Goal: Information Seeking & Learning: Learn about a topic

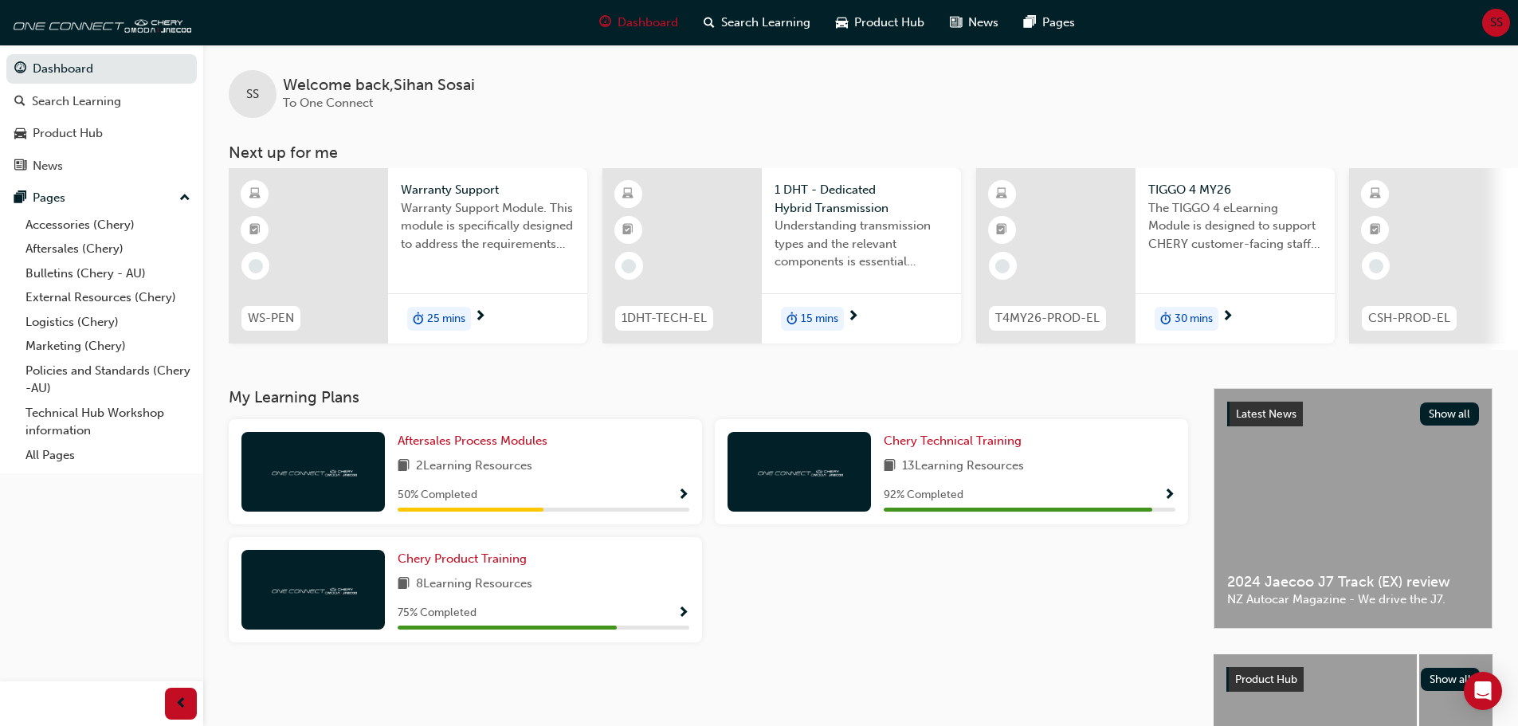
click at [1069, 593] on div at bounding box center [951, 596] width 486 height 118
click at [996, 675] on div "My Learning Plans Aftersales Process Modules 2 Learning Resources 50 % Complete…" at bounding box center [721, 635] width 985 height 494
click at [1009, 683] on div "My Learning Plans Aftersales Process Modules 2 Learning Resources 50 % Complete…" at bounding box center [721, 635] width 985 height 494
click at [914, 653] on div at bounding box center [951, 596] width 486 height 118
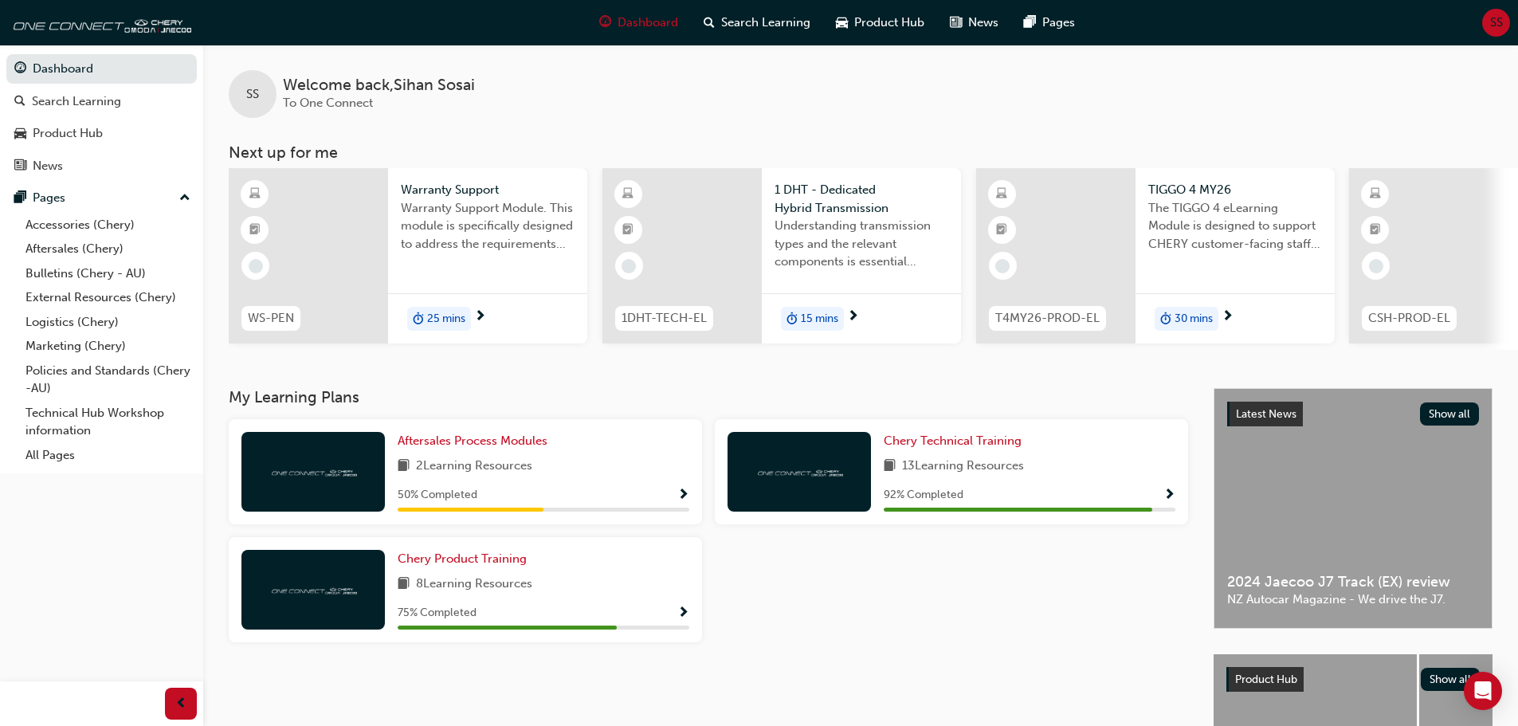
click at [982, 593] on div at bounding box center [951, 596] width 486 height 118
click at [902, 25] on span "Product Hub" at bounding box center [889, 23] width 70 height 18
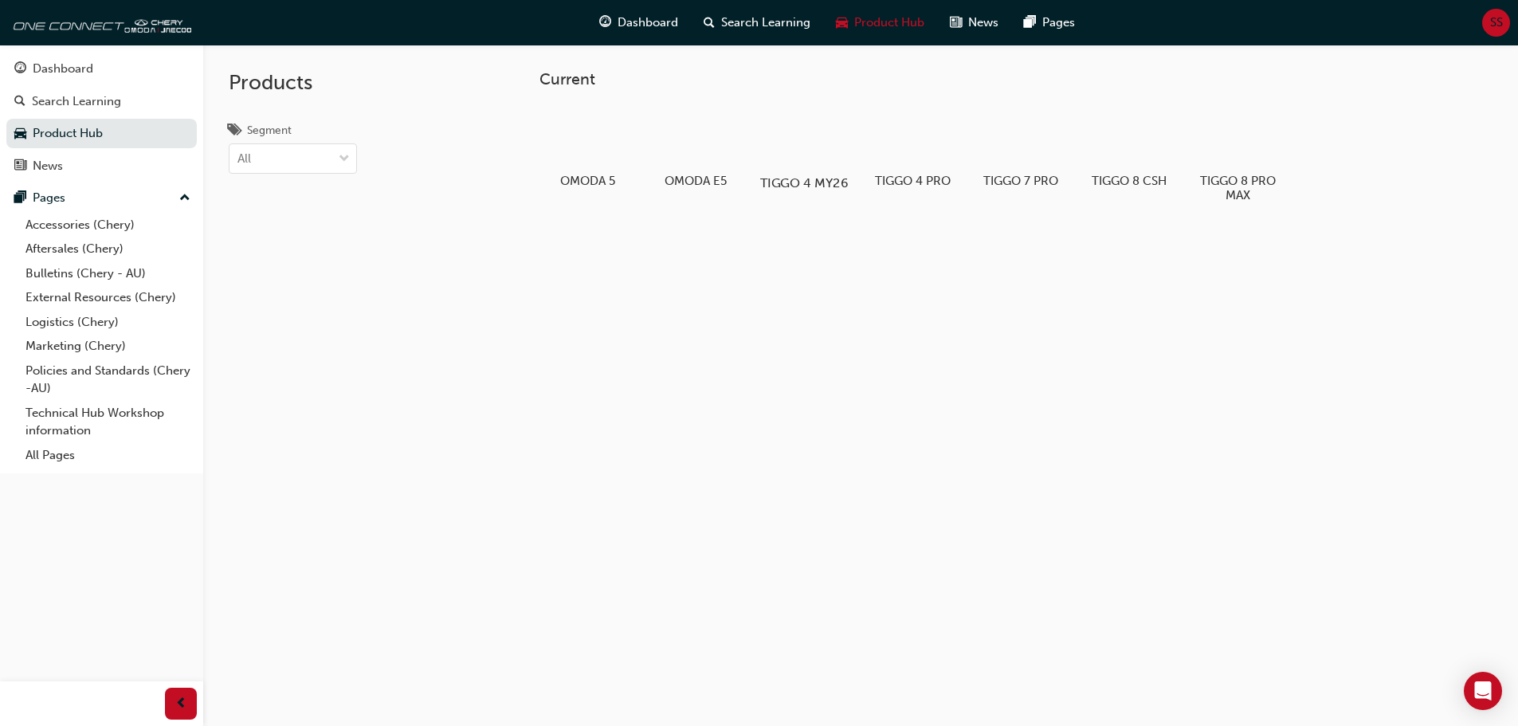
click at [802, 144] on div at bounding box center [803, 137] width 88 height 64
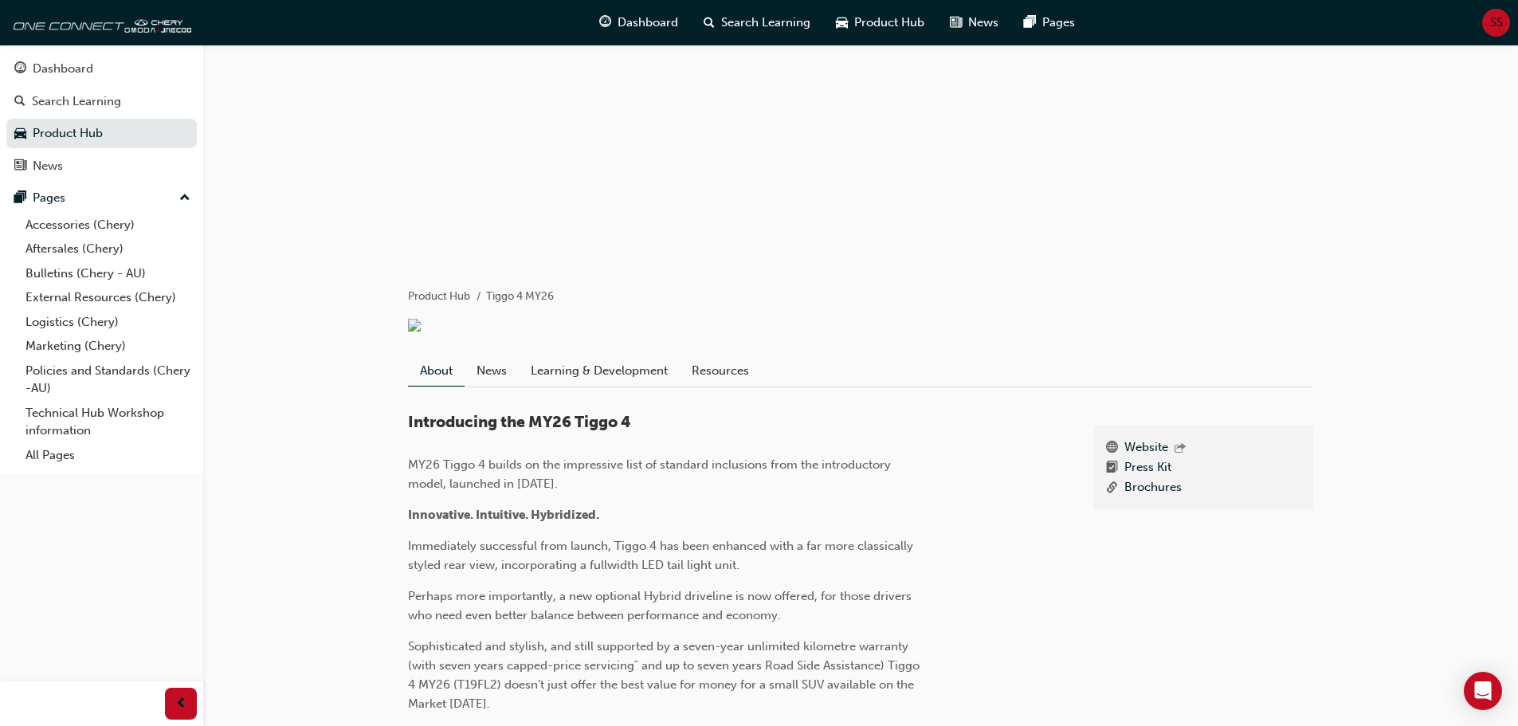
scroll to position [265, 0]
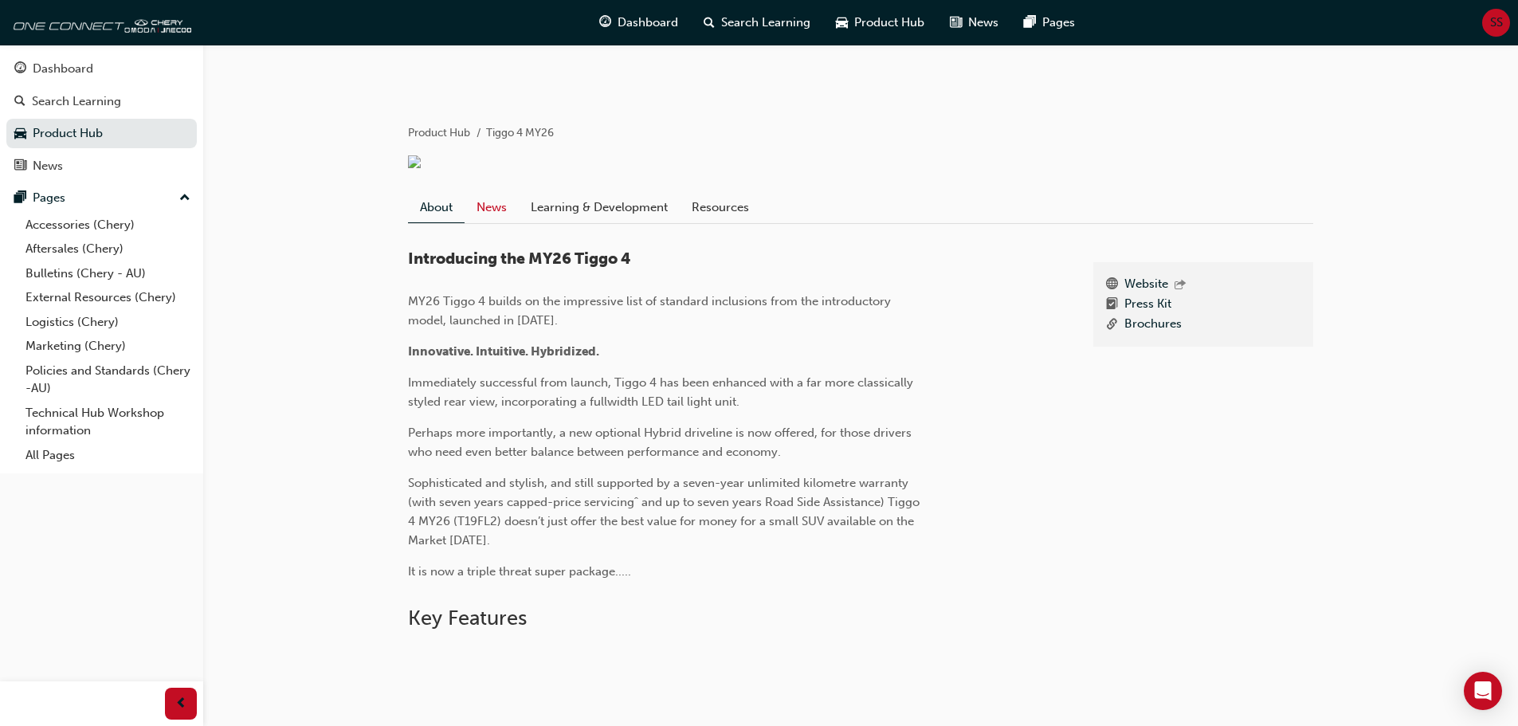
click at [487, 206] on link "News" at bounding box center [491, 207] width 54 height 30
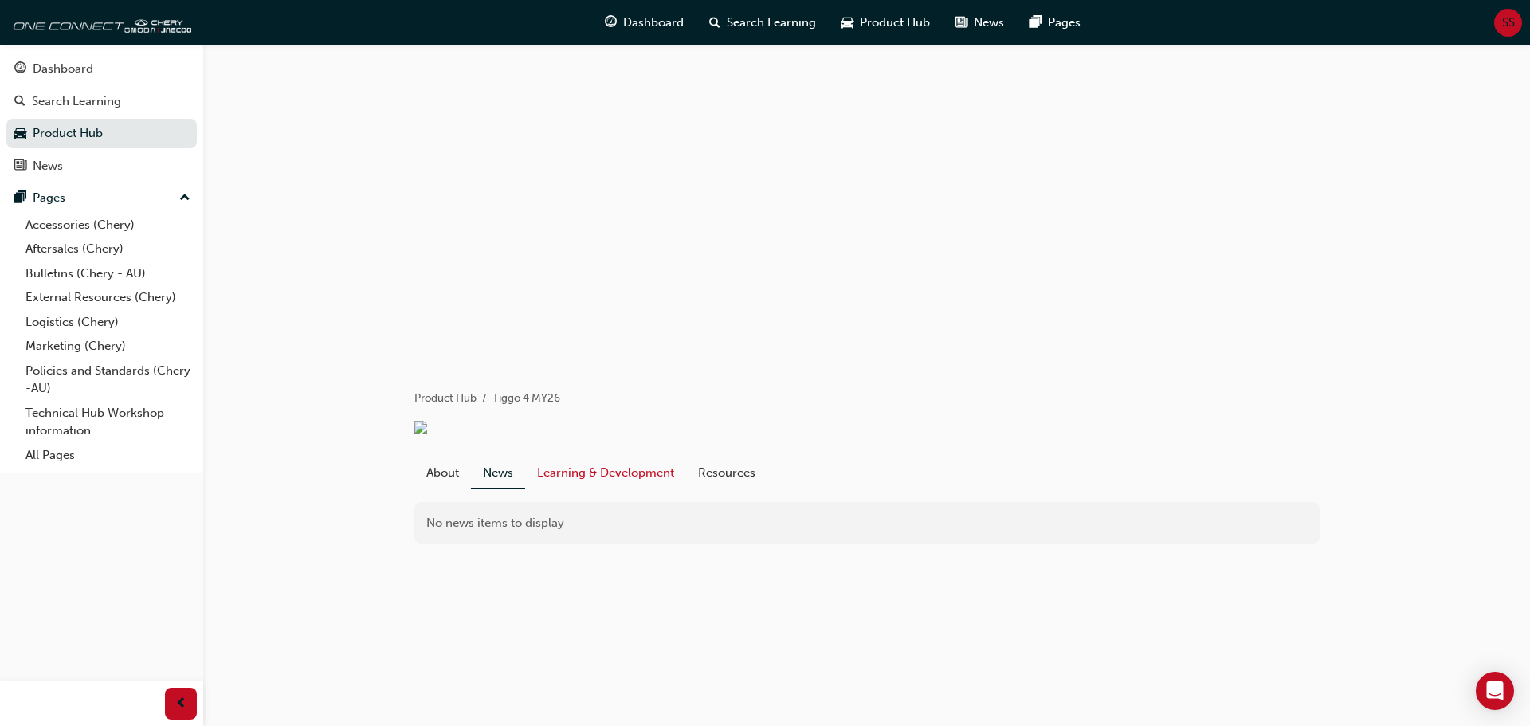
click at [613, 473] on link "Learning & Development" at bounding box center [605, 472] width 161 height 30
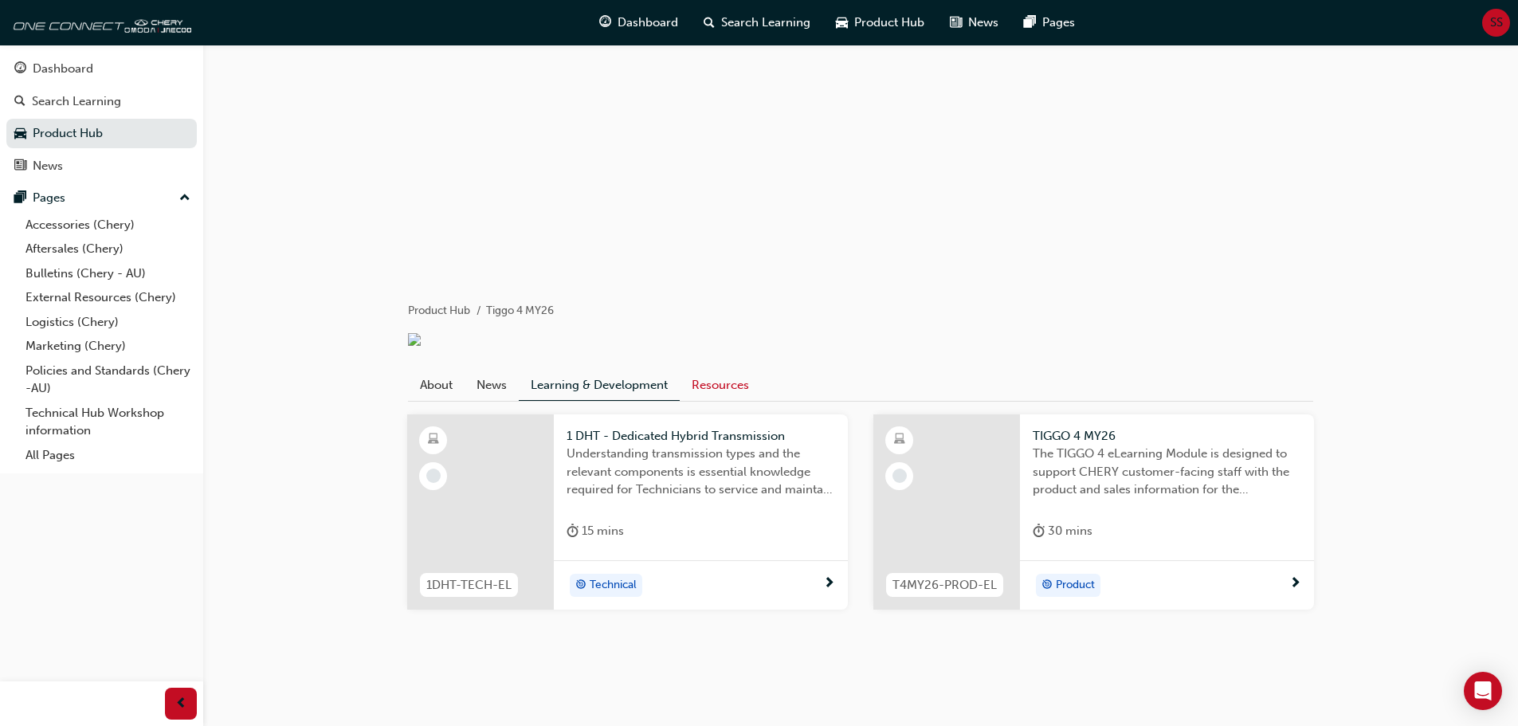
click at [744, 382] on link "Resources" at bounding box center [720, 385] width 81 height 30
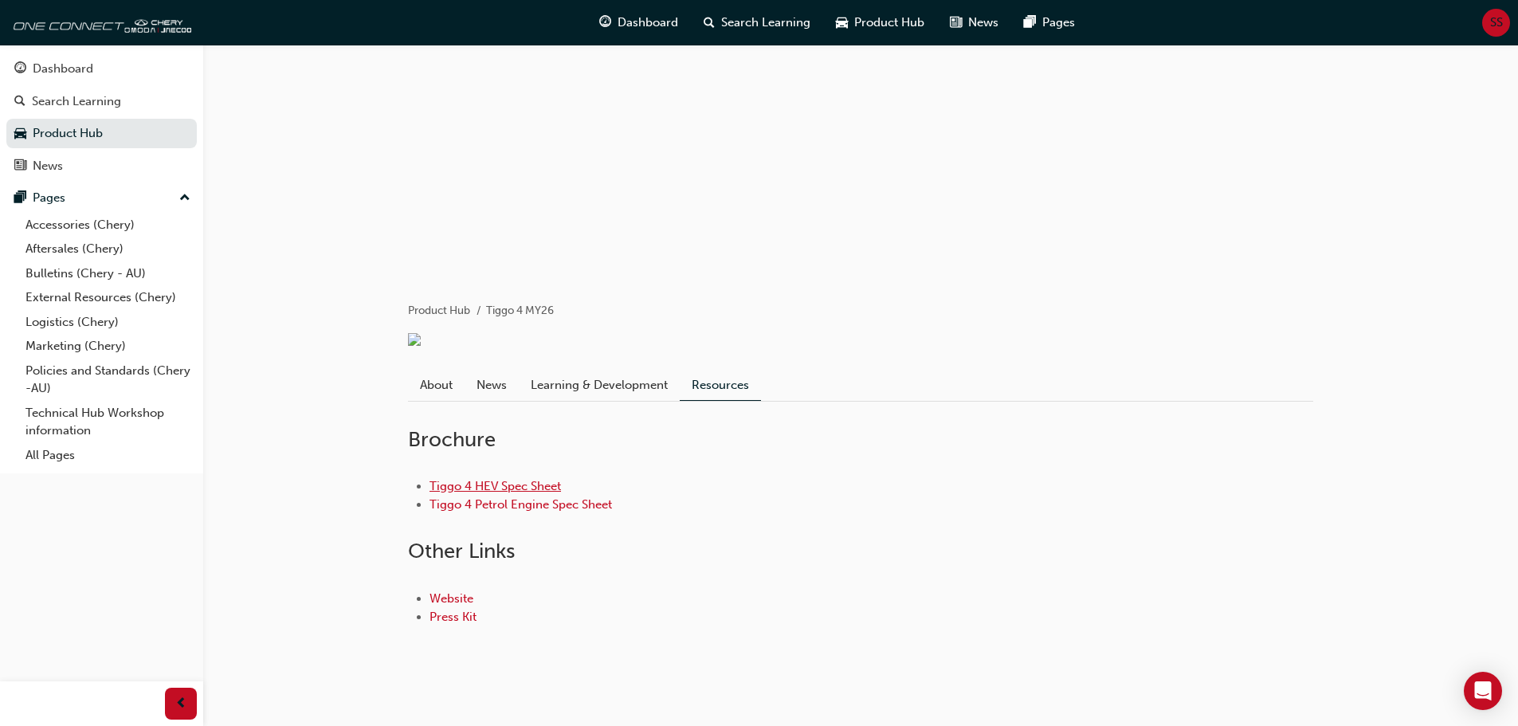
click at [544, 492] on link "Tiggo 4 HEV Spec Sheet" at bounding box center [494, 486] width 131 height 14
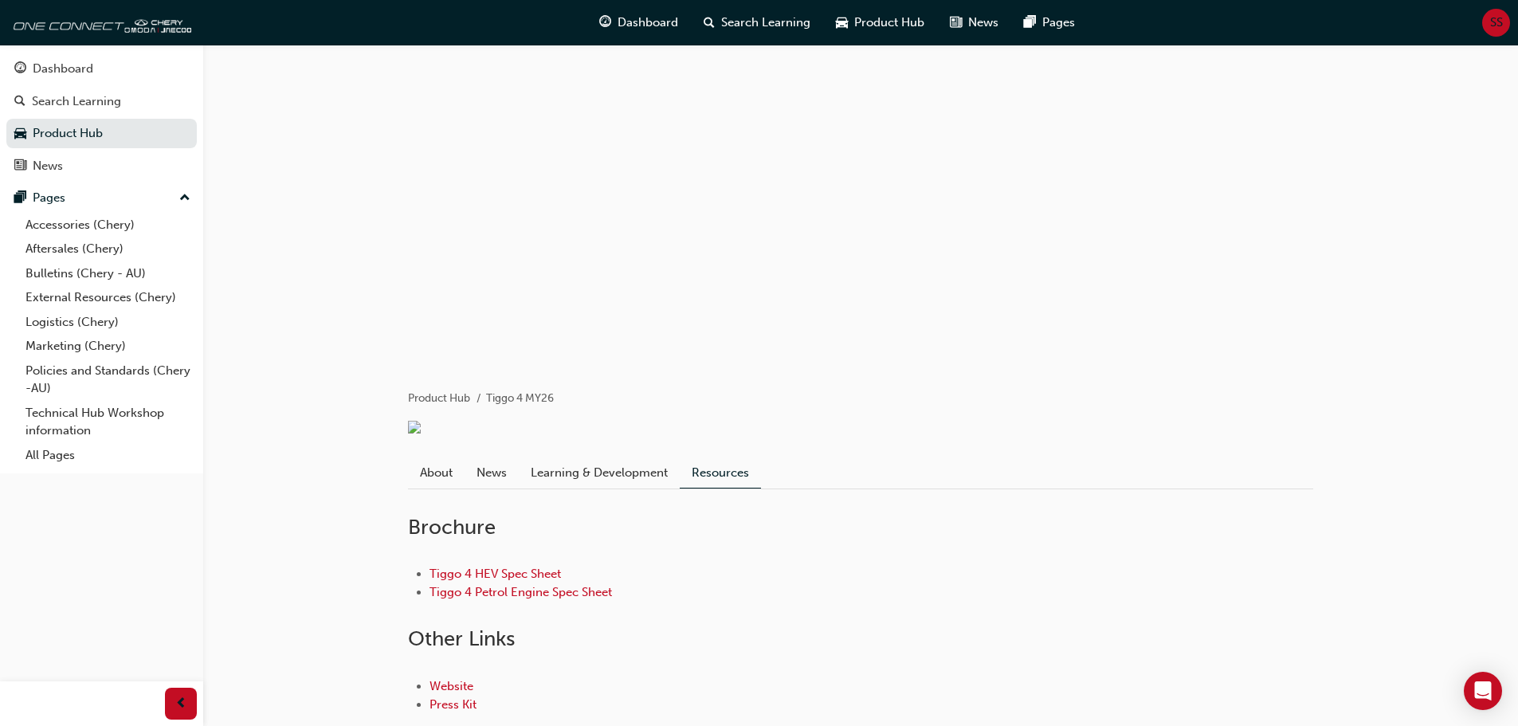
scroll to position [115, 0]
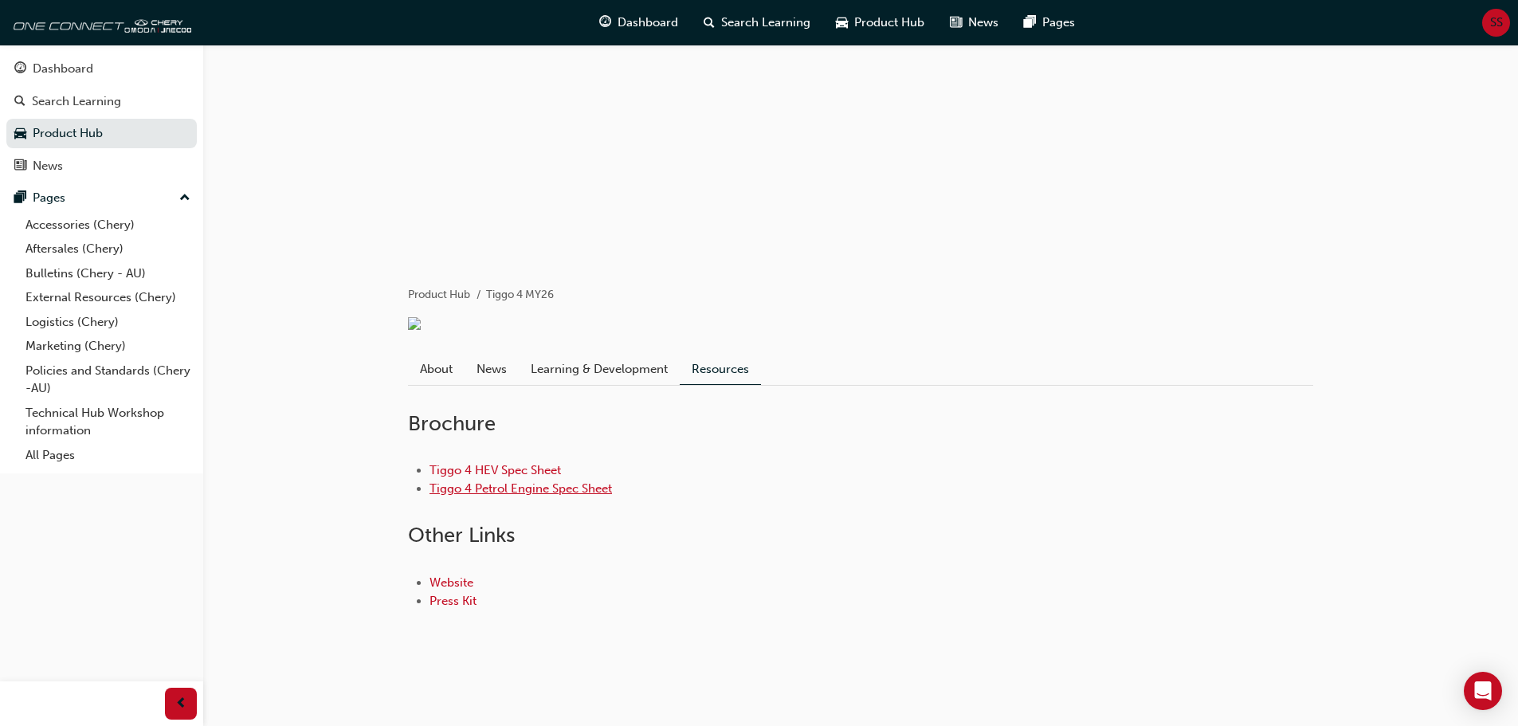
click at [596, 484] on link "Tiggo 4 Petrol Engine Spec Sheet" at bounding box center [520, 488] width 182 height 14
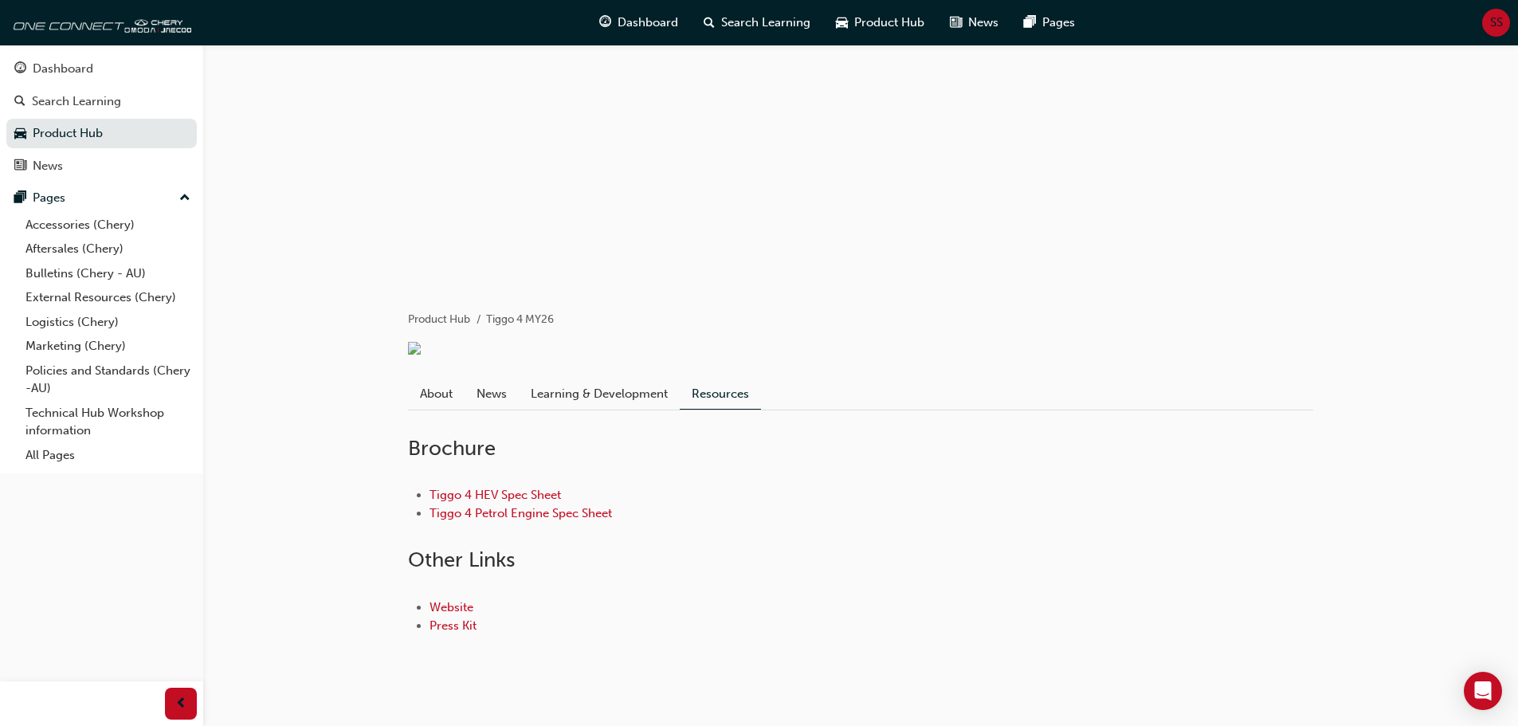
scroll to position [115, 0]
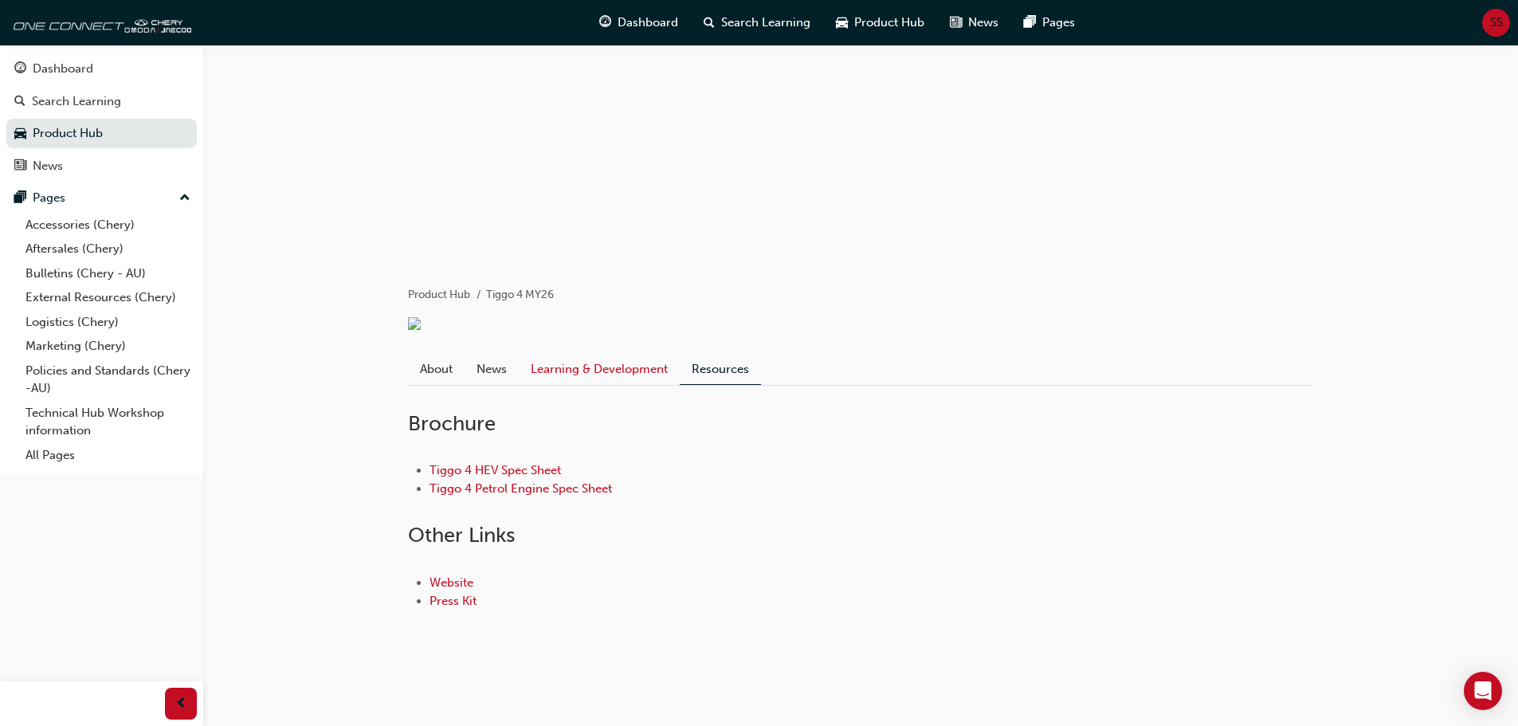
click at [628, 363] on link "Learning & Development" at bounding box center [599, 369] width 161 height 30
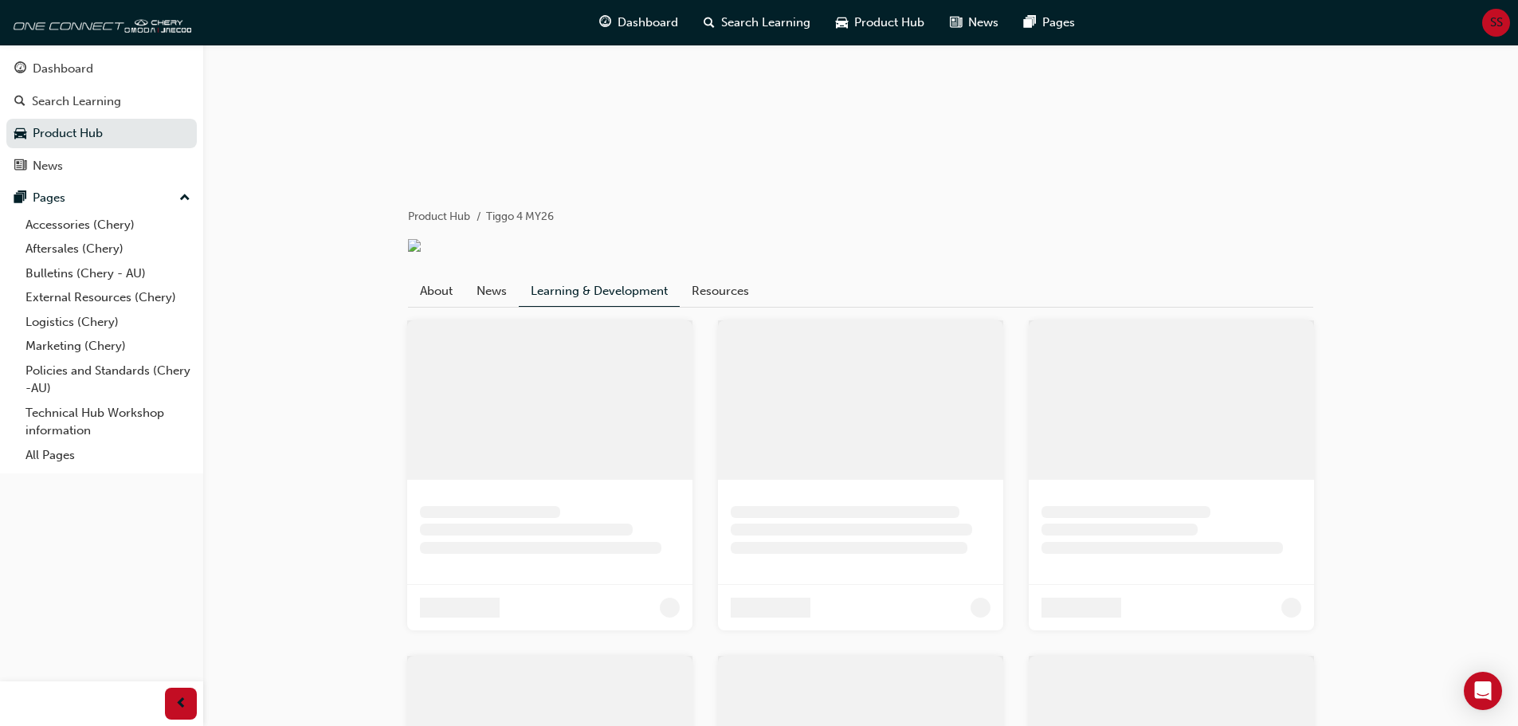
scroll to position [99, 0]
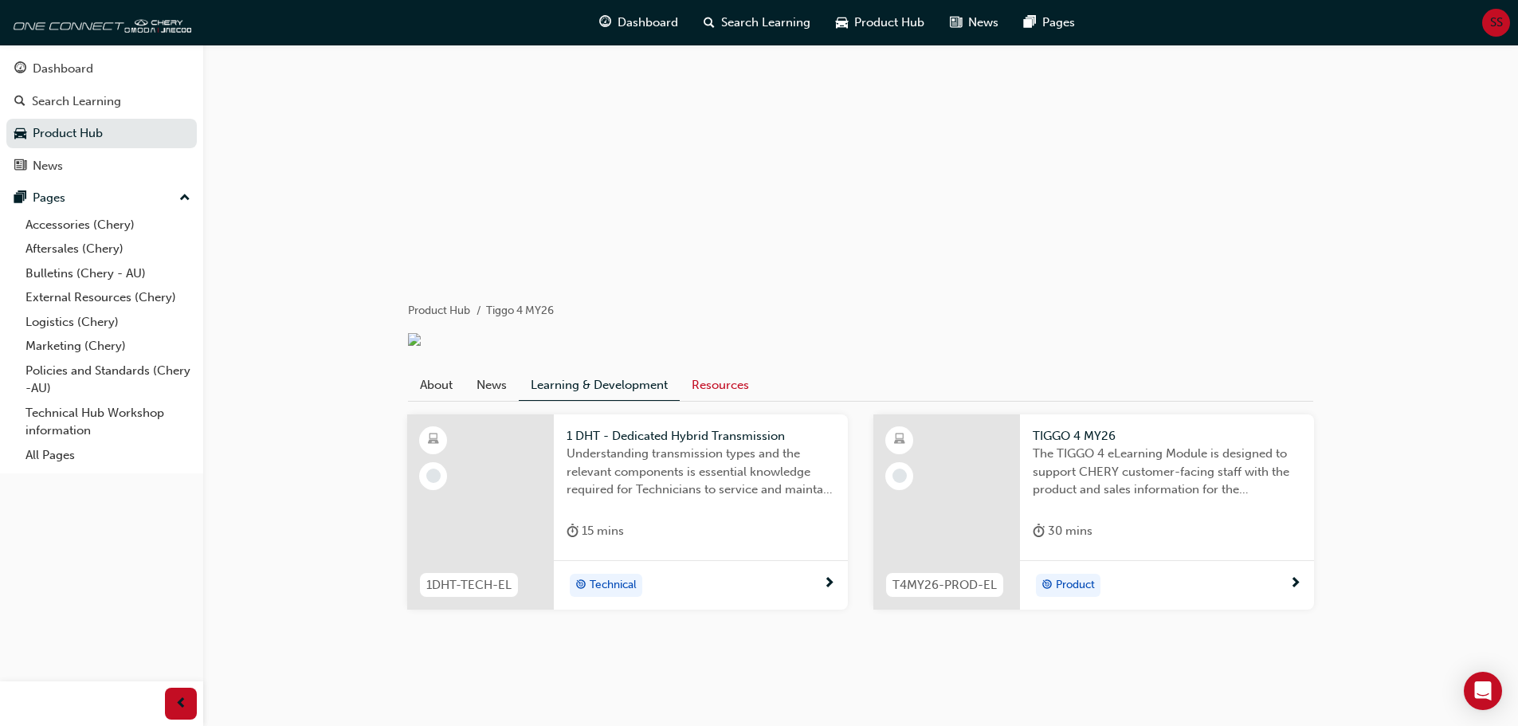
click at [731, 372] on link "Resources" at bounding box center [720, 385] width 81 height 30
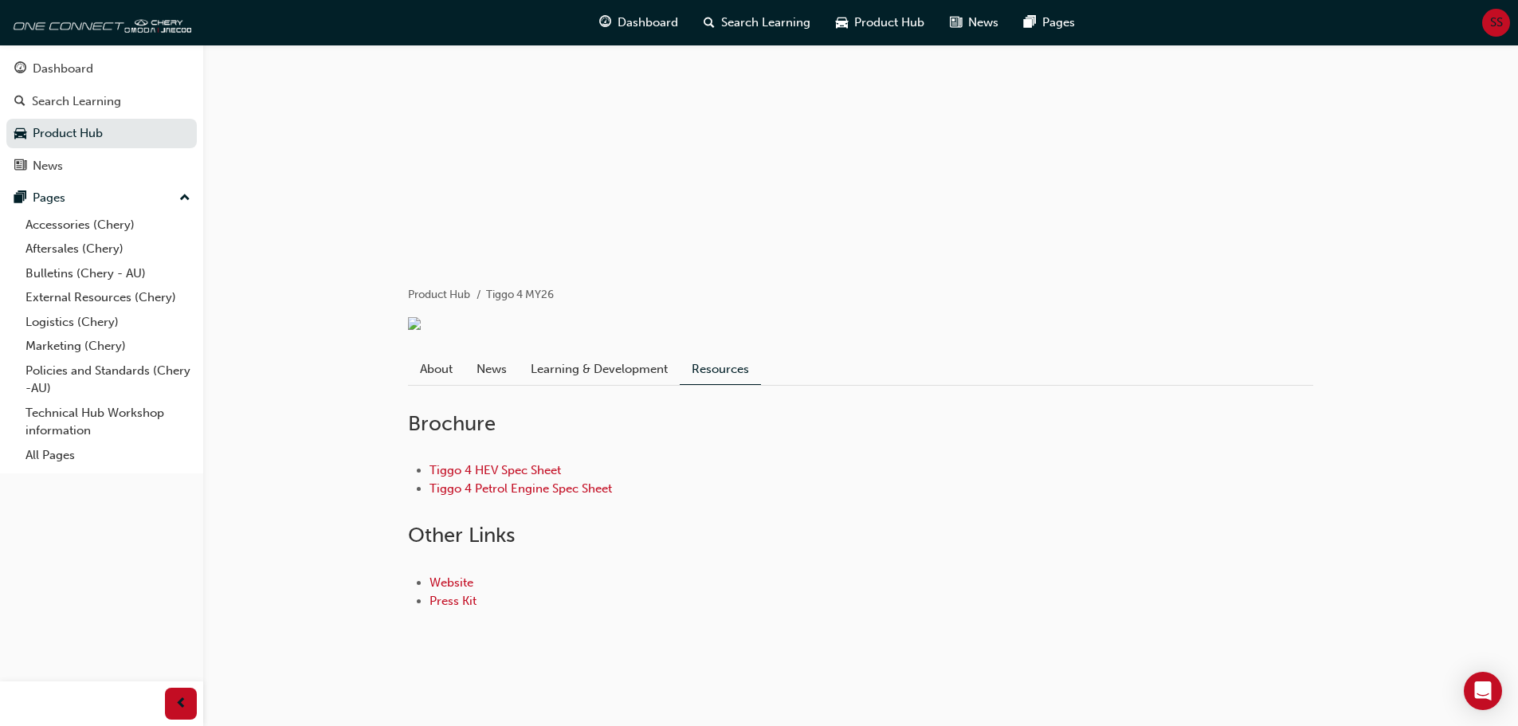
scroll to position [115, 0]
click at [502, 370] on link "News" at bounding box center [491, 369] width 54 height 30
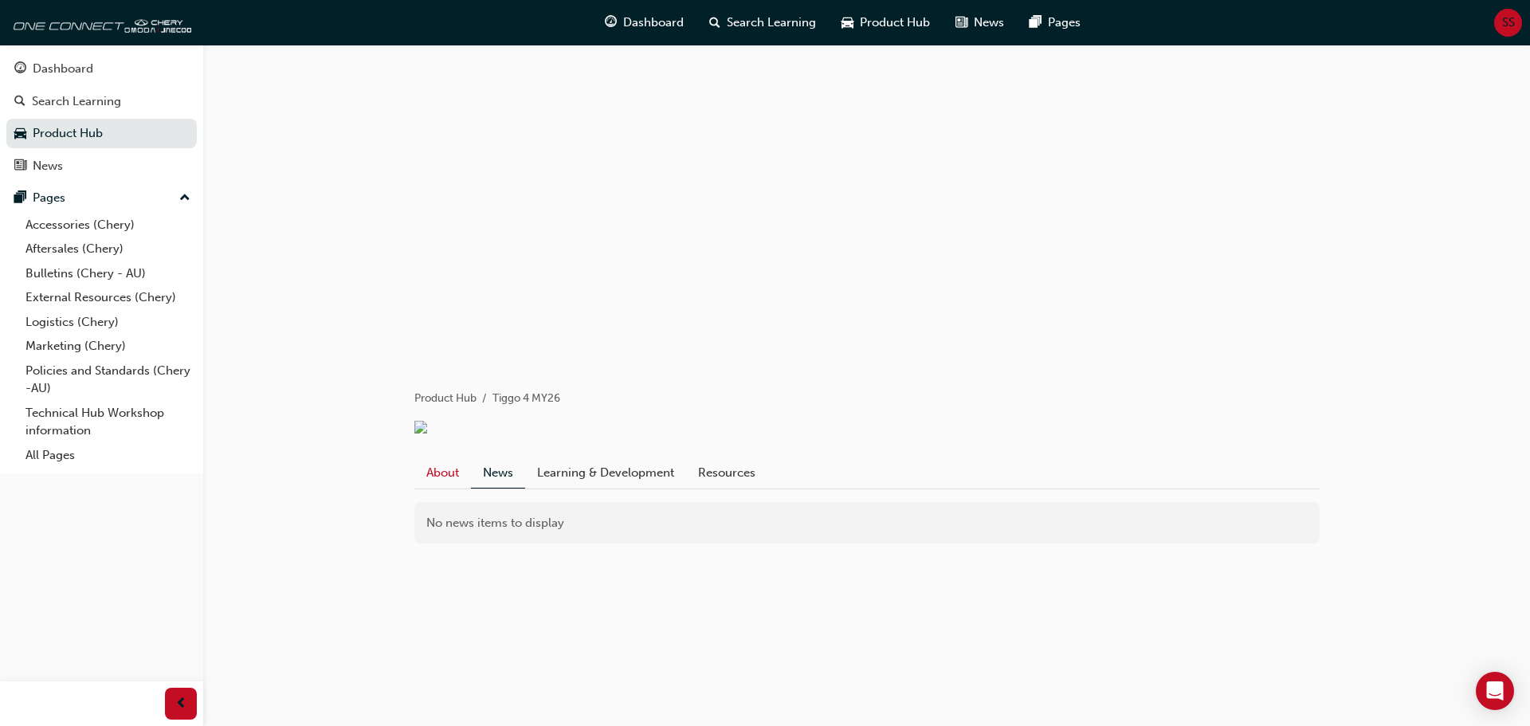
click at [447, 488] on link "About" at bounding box center [442, 472] width 57 height 30
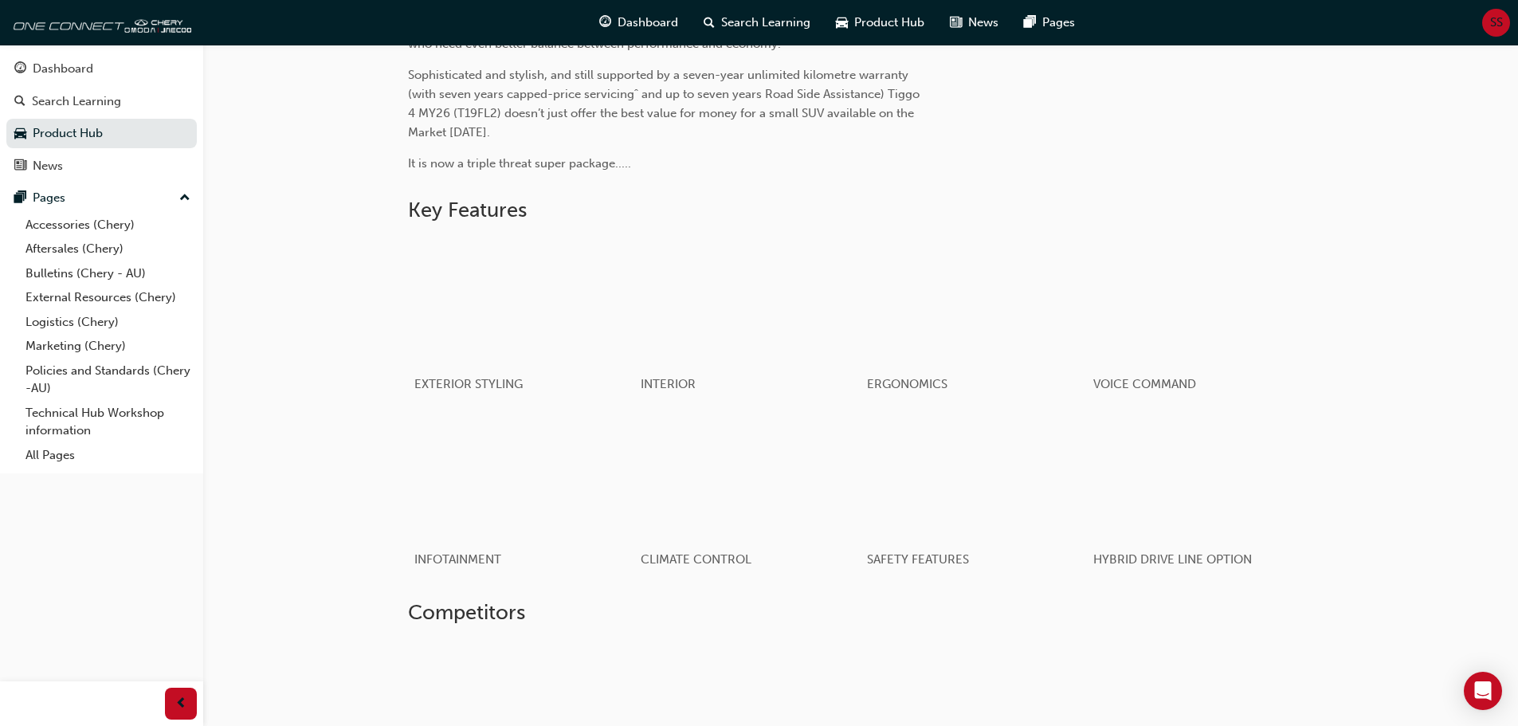
scroll to position [635, 0]
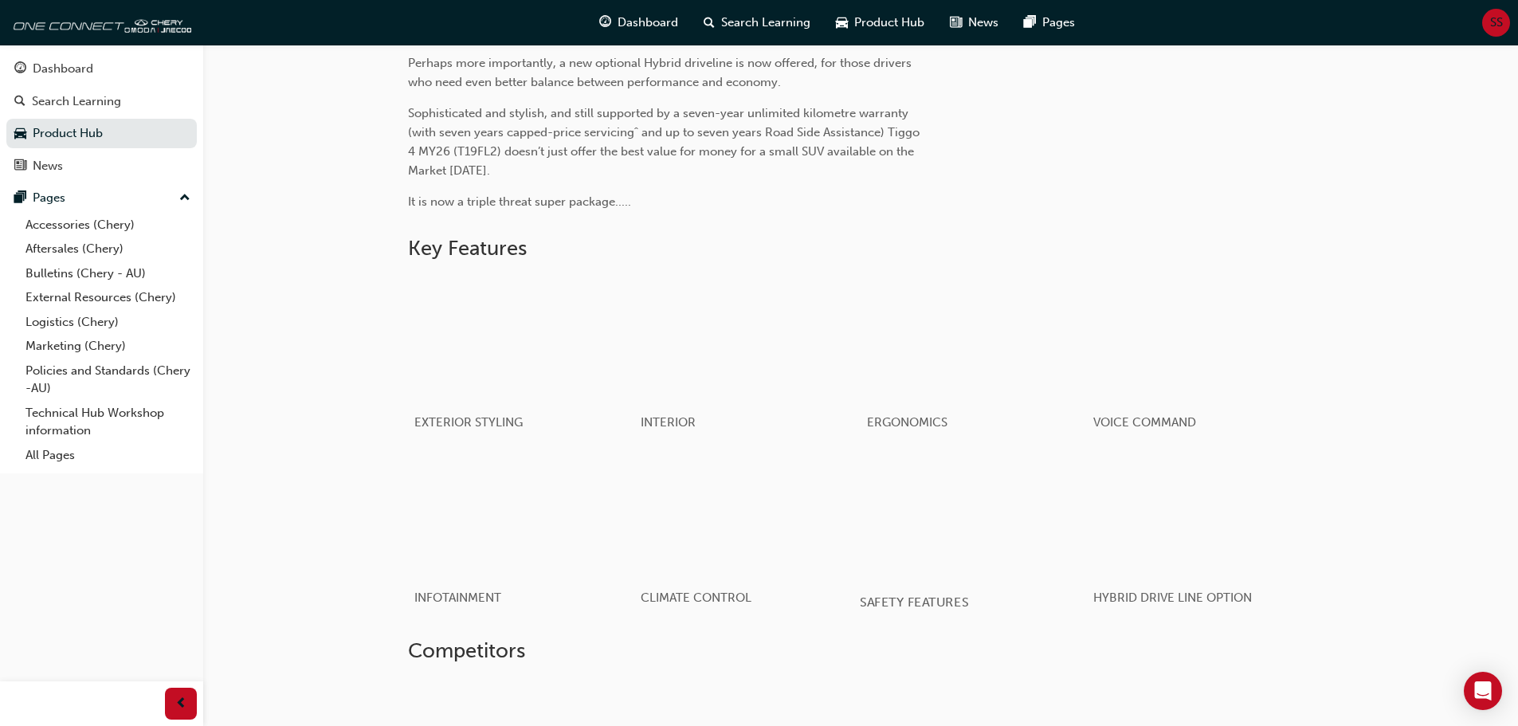
click at [1049, 546] on div "button" at bounding box center [973, 514] width 227 height 127
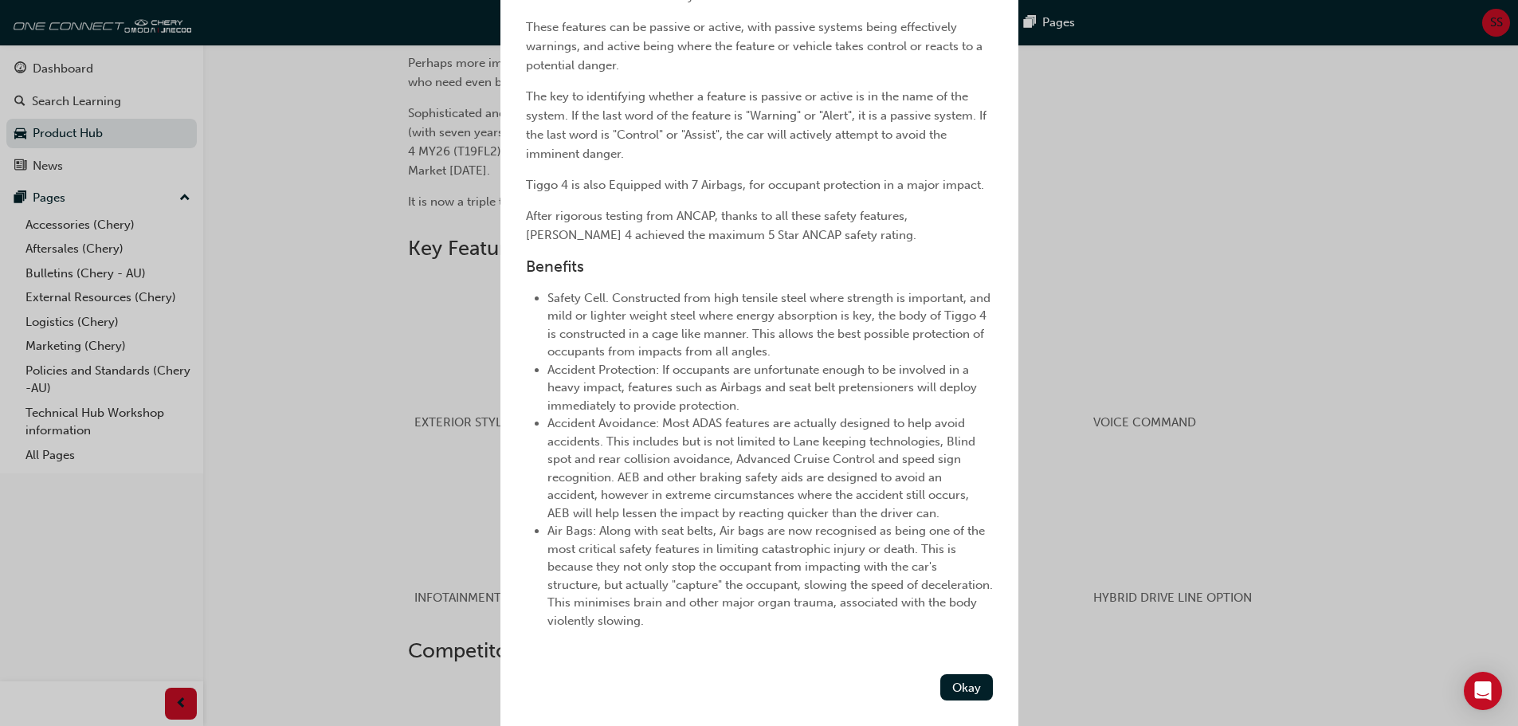
scroll to position [519, 0]
click at [942, 681] on button "Okay" at bounding box center [966, 687] width 53 height 26
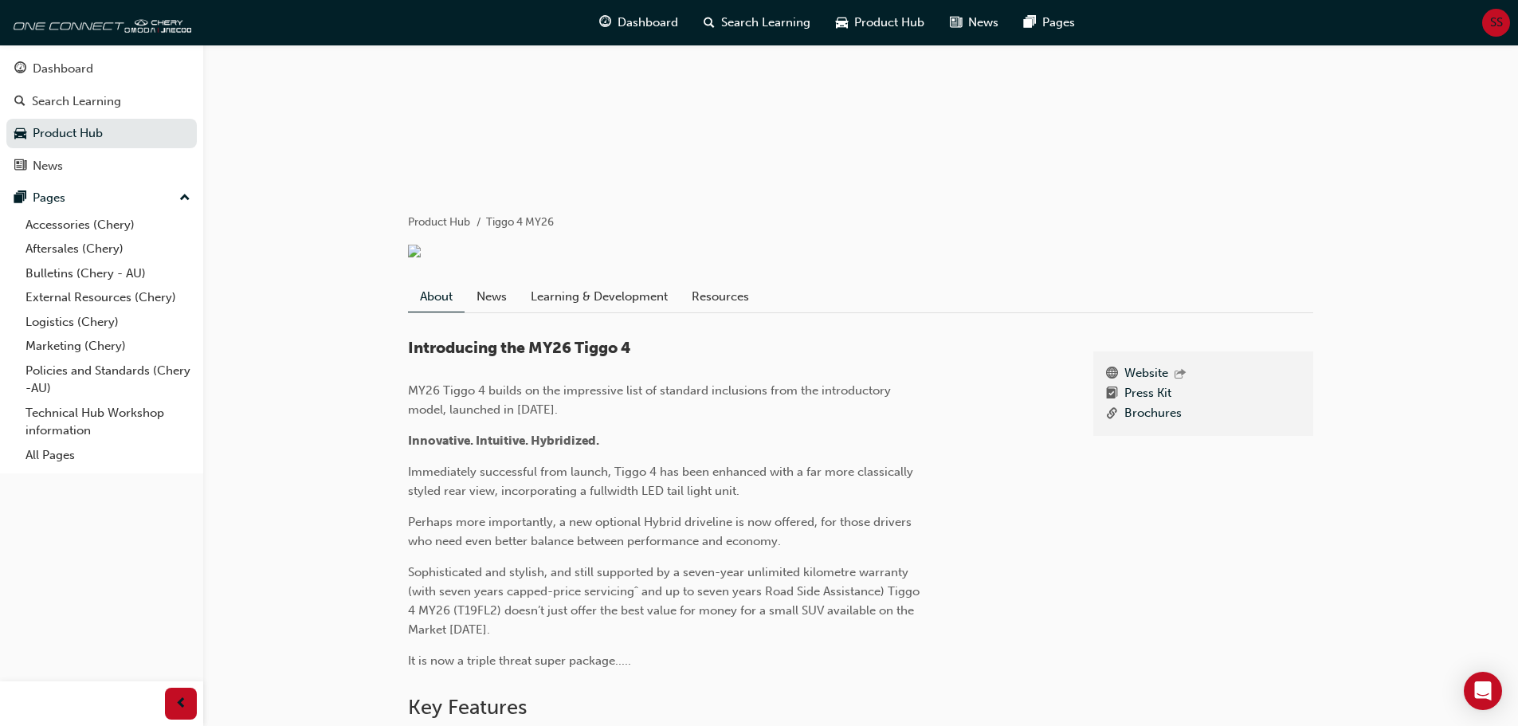
scroll to position [0, 0]
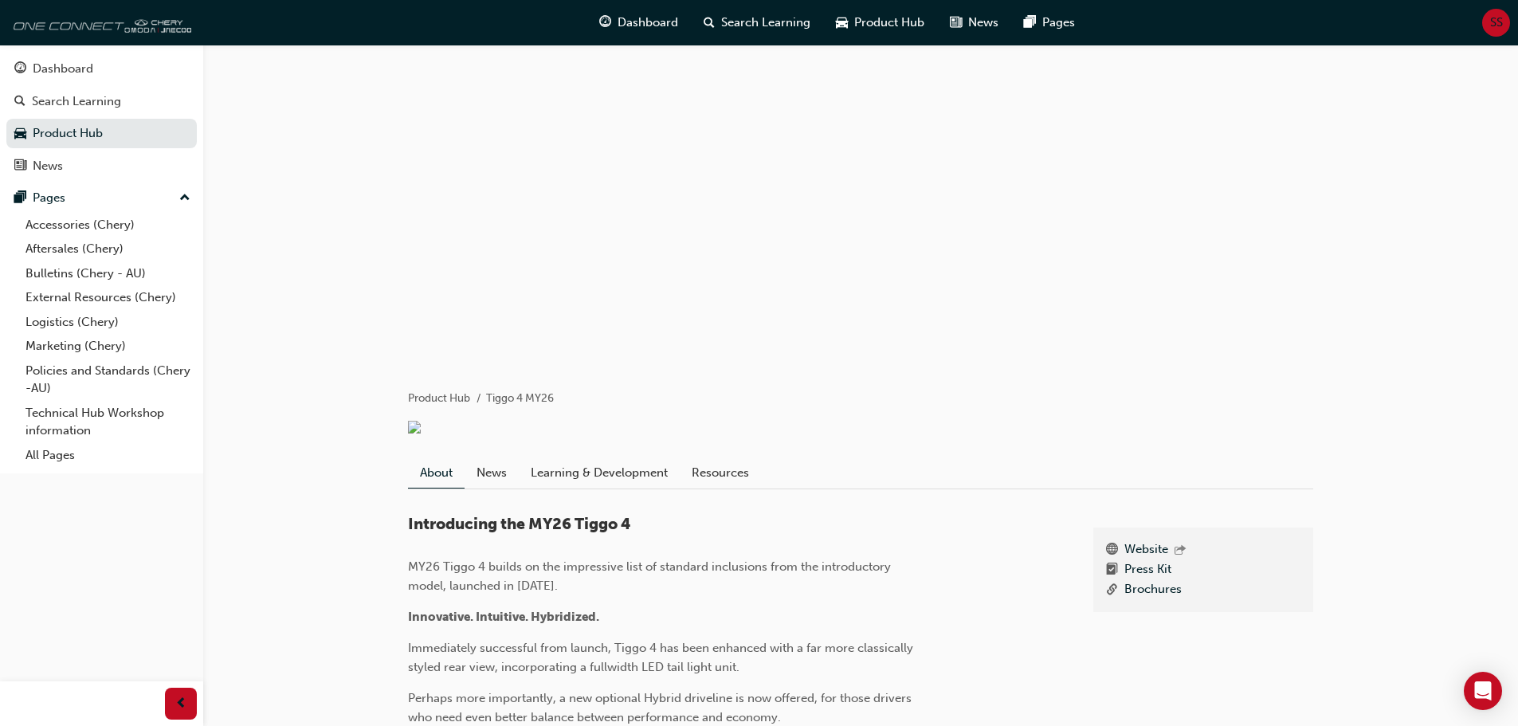
click at [70, 20] on img at bounding box center [99, 22] width 183 height 32
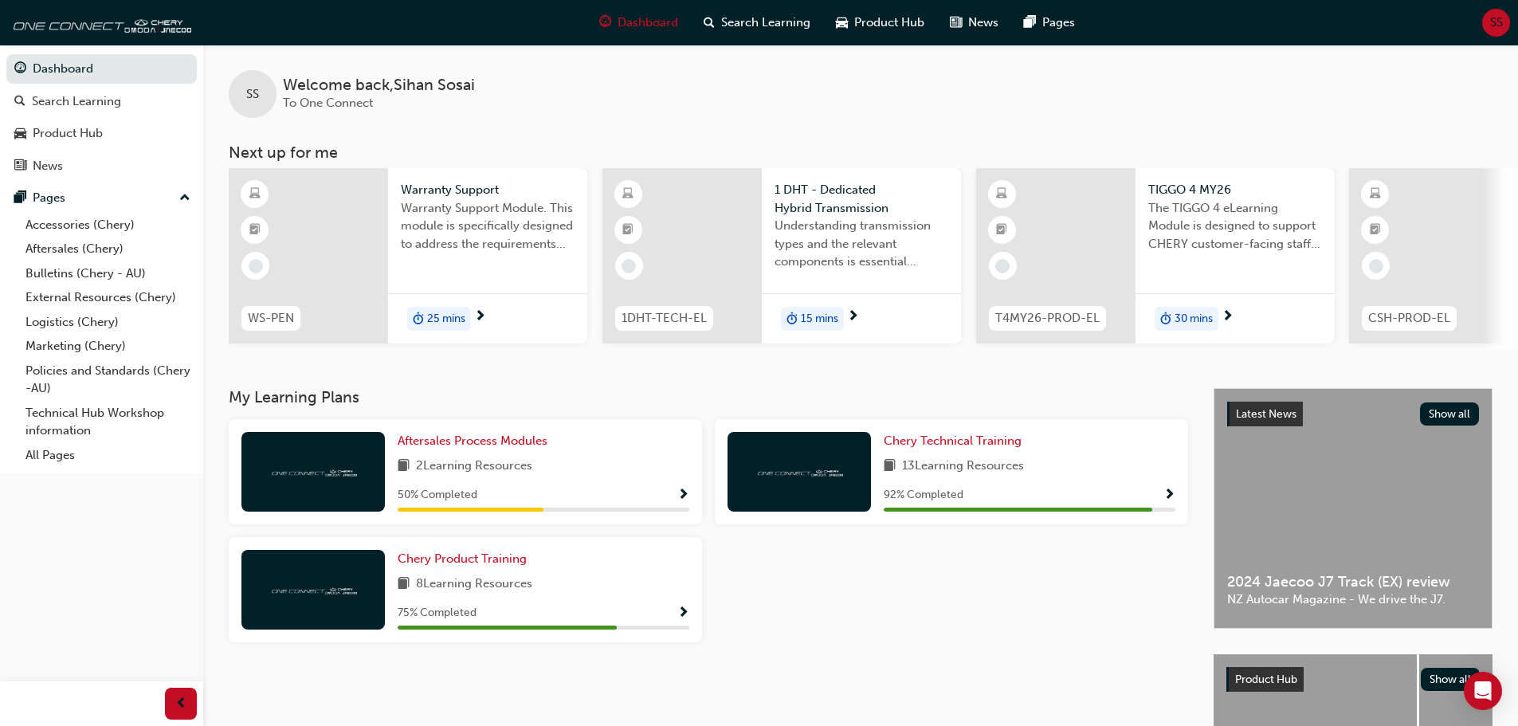
click at [1005, 642] on div at bounding box center [951, 596] width 486 height 118
